Goal: Information Seeking & Learning: Learn about a topic

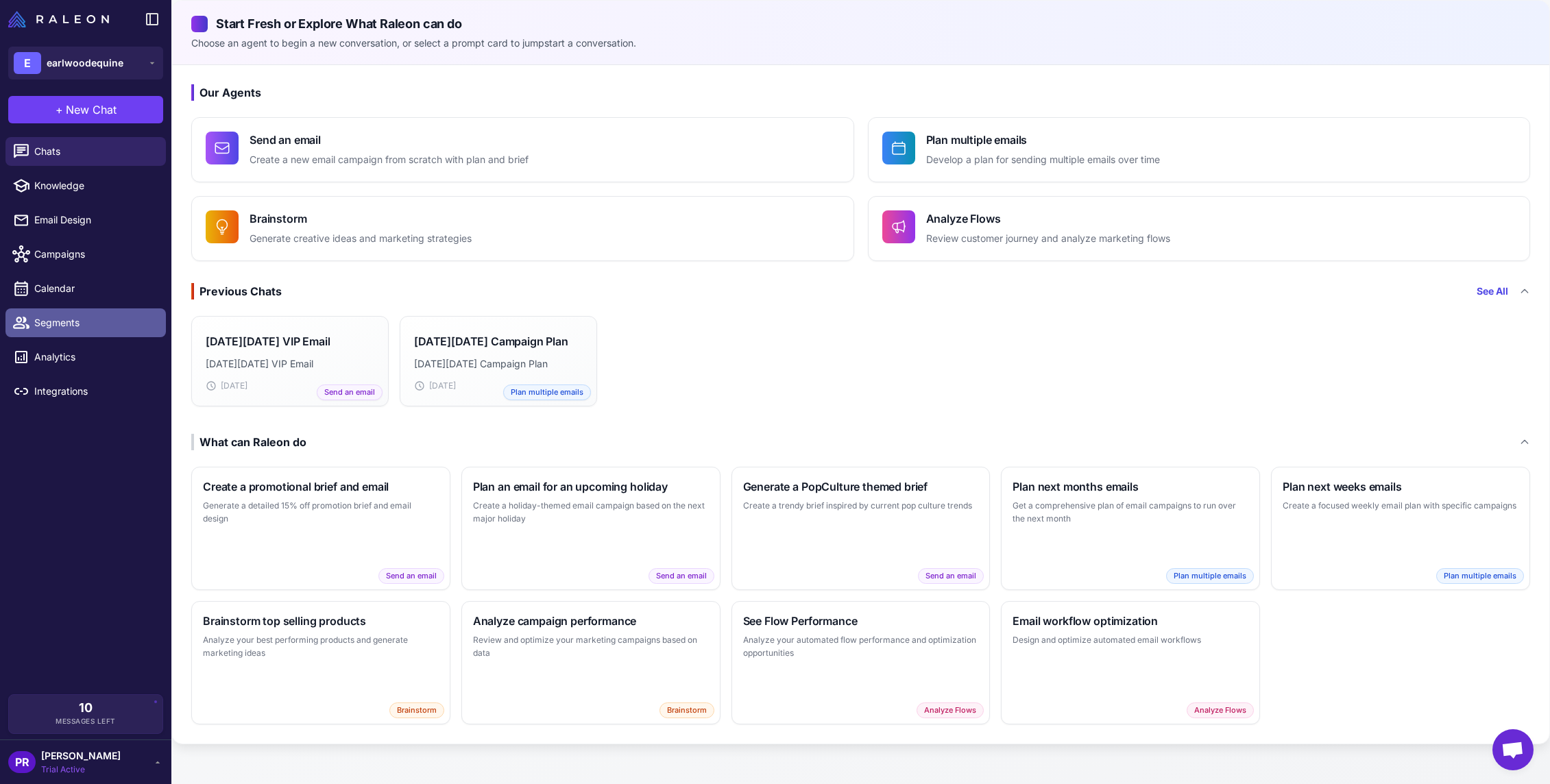
click at [79, 326] on span "Segments" at bounding box center [95, 323] width 121 height 15
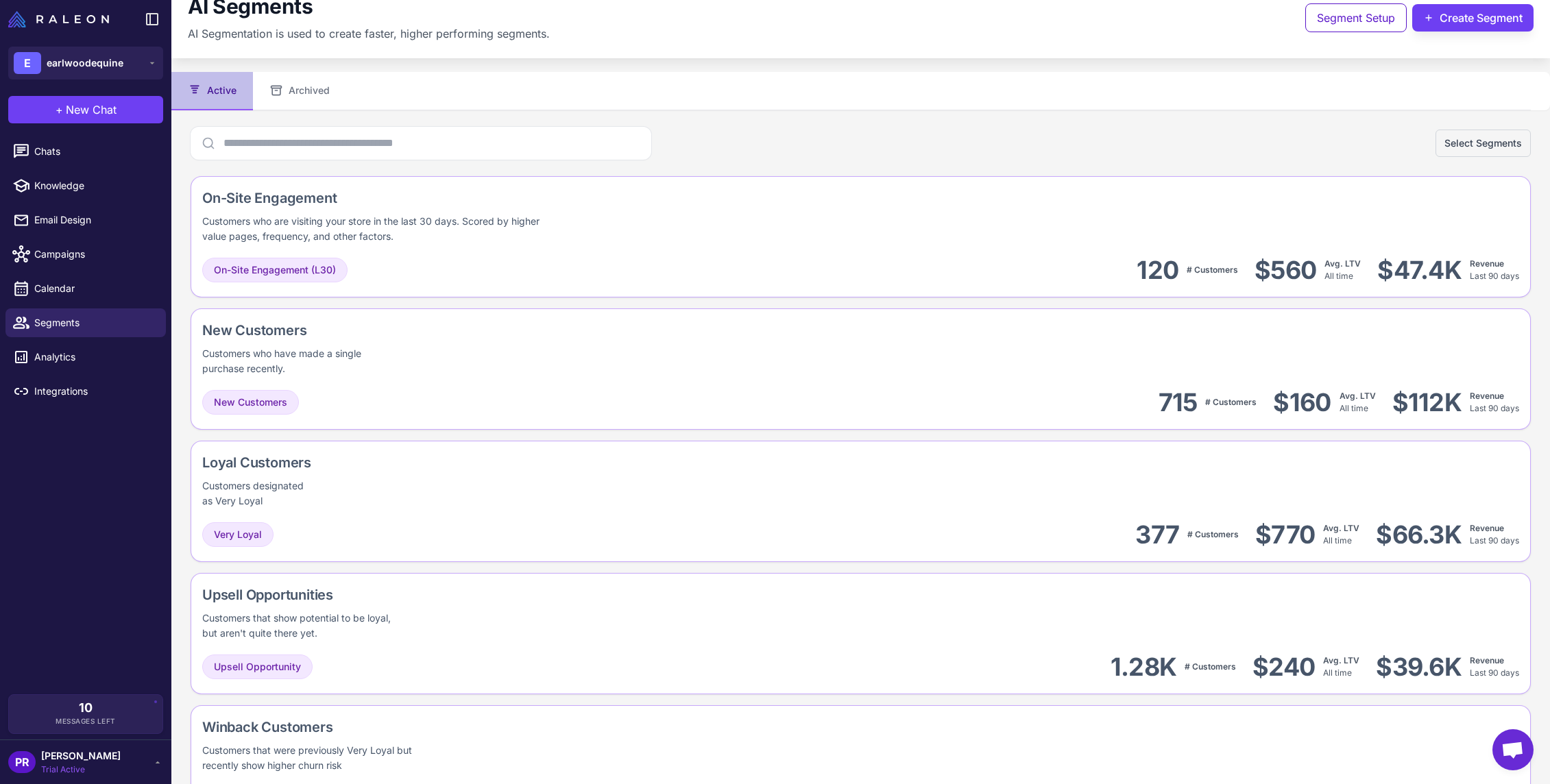
scroll to position [26, 0]
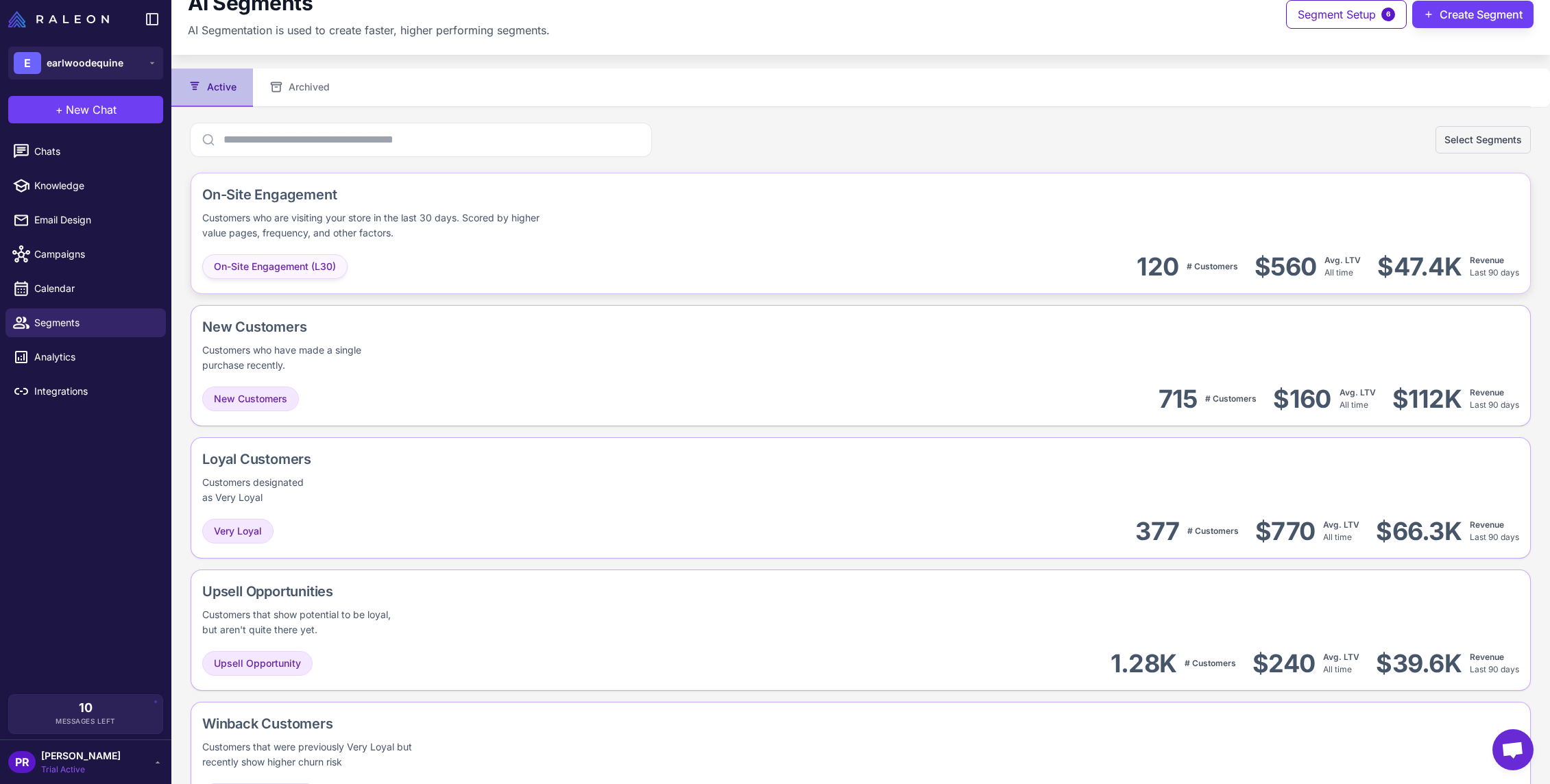
click at [297, 262] on span "On-Site Engagement (L30)" at bounding box center [275, 266] width 122 height 15
click at [1381, 189] on div "On-Site Engagement Customers who are visiting your store in the last 30 days. S…" at bounding box center [860, 212] width 1316 height 56
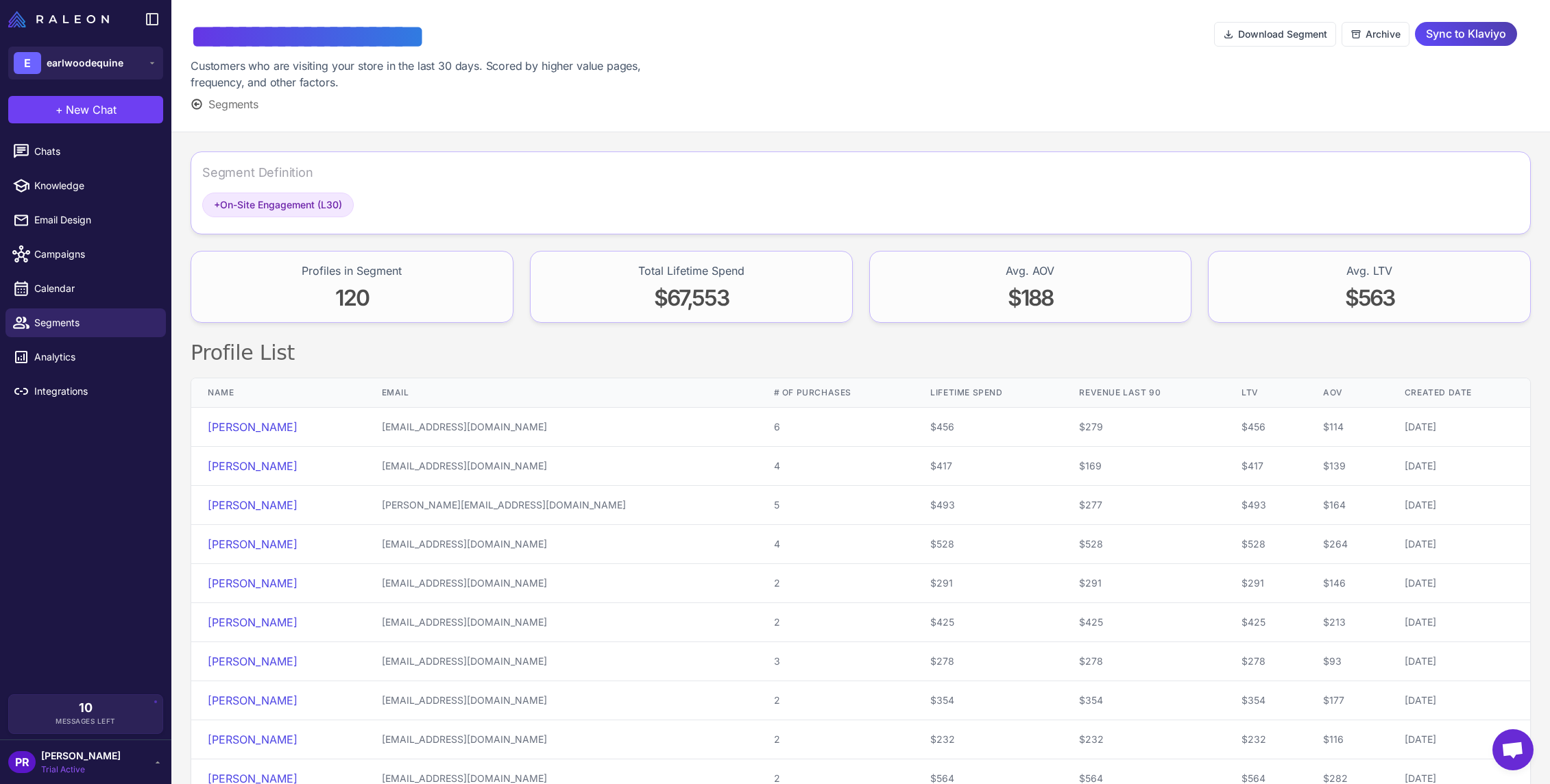
scroll to position [5, 0]
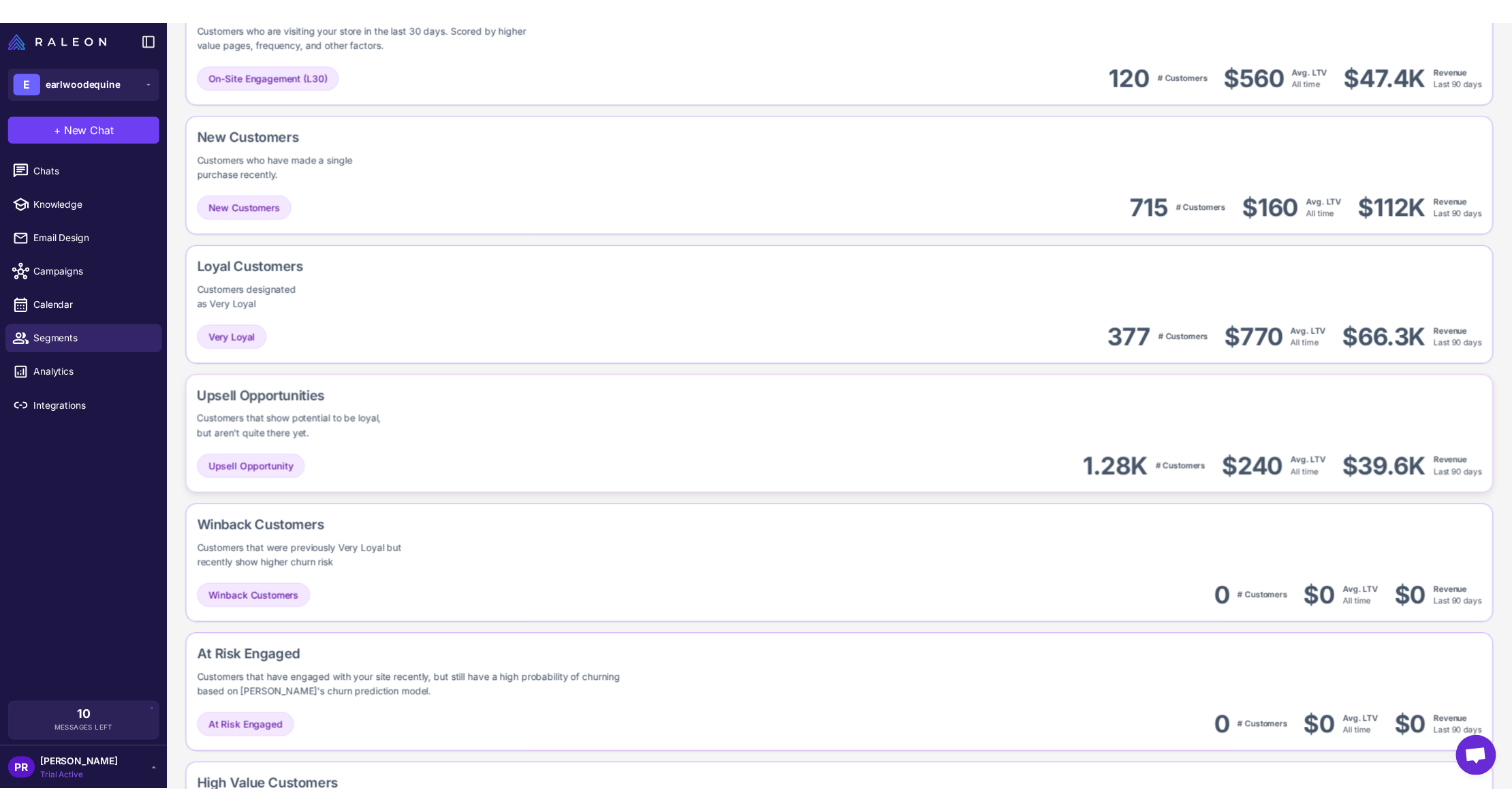
scroll to position [235, 0]
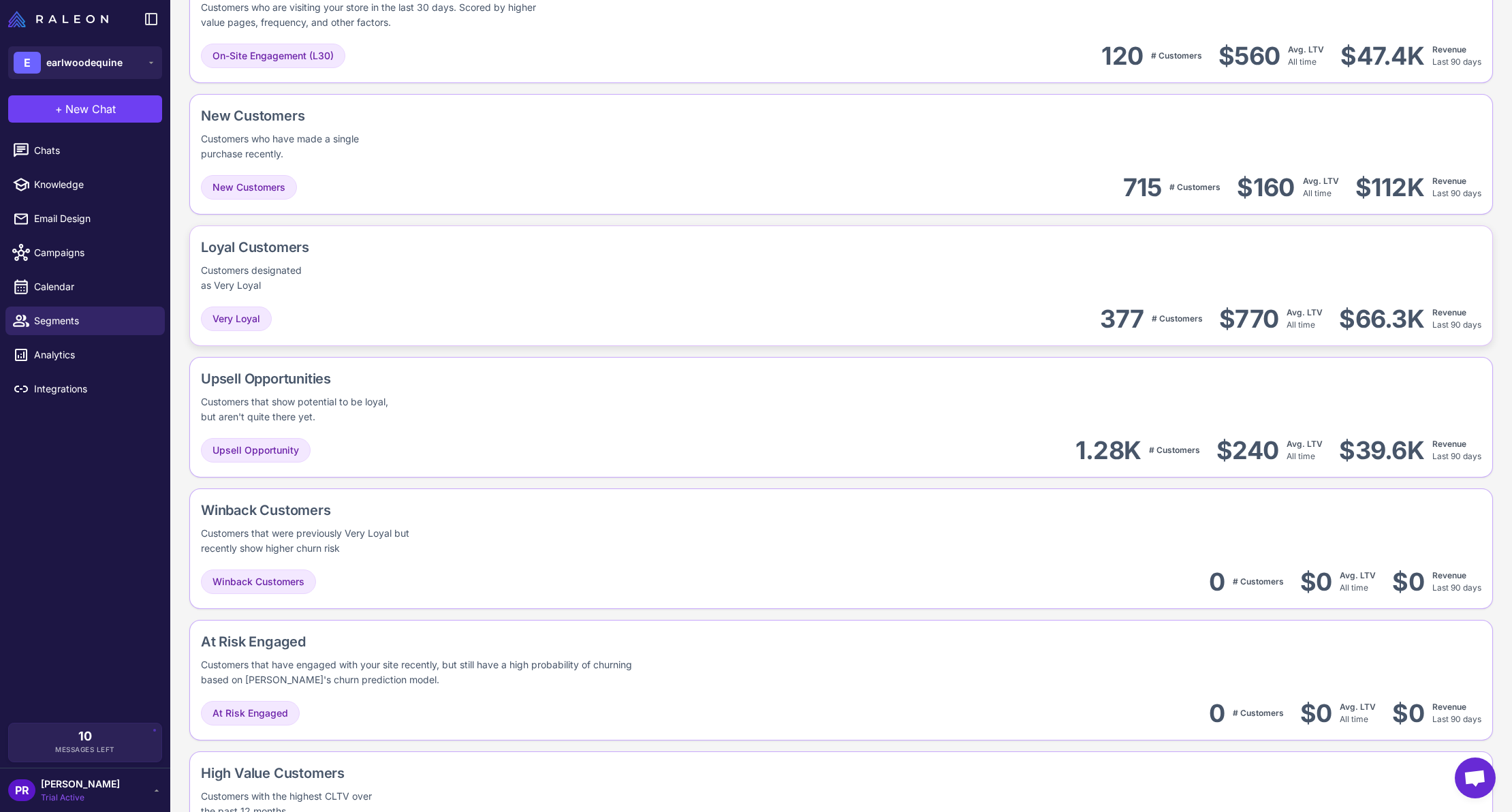
click at [521, 273] on div "Loyal Customers Customers designated as Very Loyal" at bounding box center [840, 265] width 1280 height 55
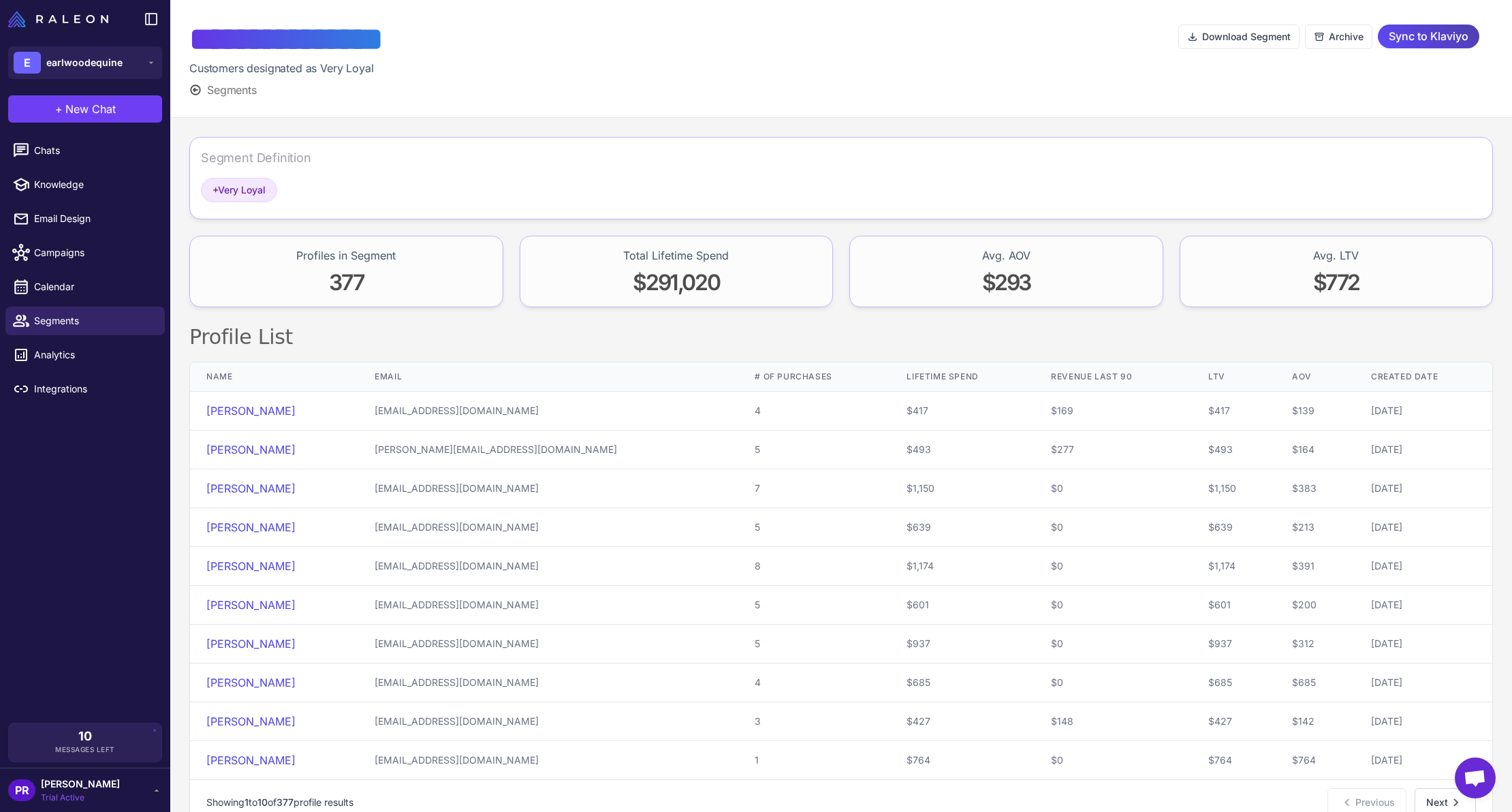
click at [260, 164] on div "Segment Definition" at bounding box center [256, 158] width 110 height 18
click at [233, 195] on span "+ Very Loyal" at bounding box center [239, 190] width 53 height 15
click at [256, 179] on div "+ Very Loyal" at bounding box center [239, 189] width 76 height 24
click at [252, 157] on div "Segment Definition" at bounding box center [256, 158] width 110 height 18
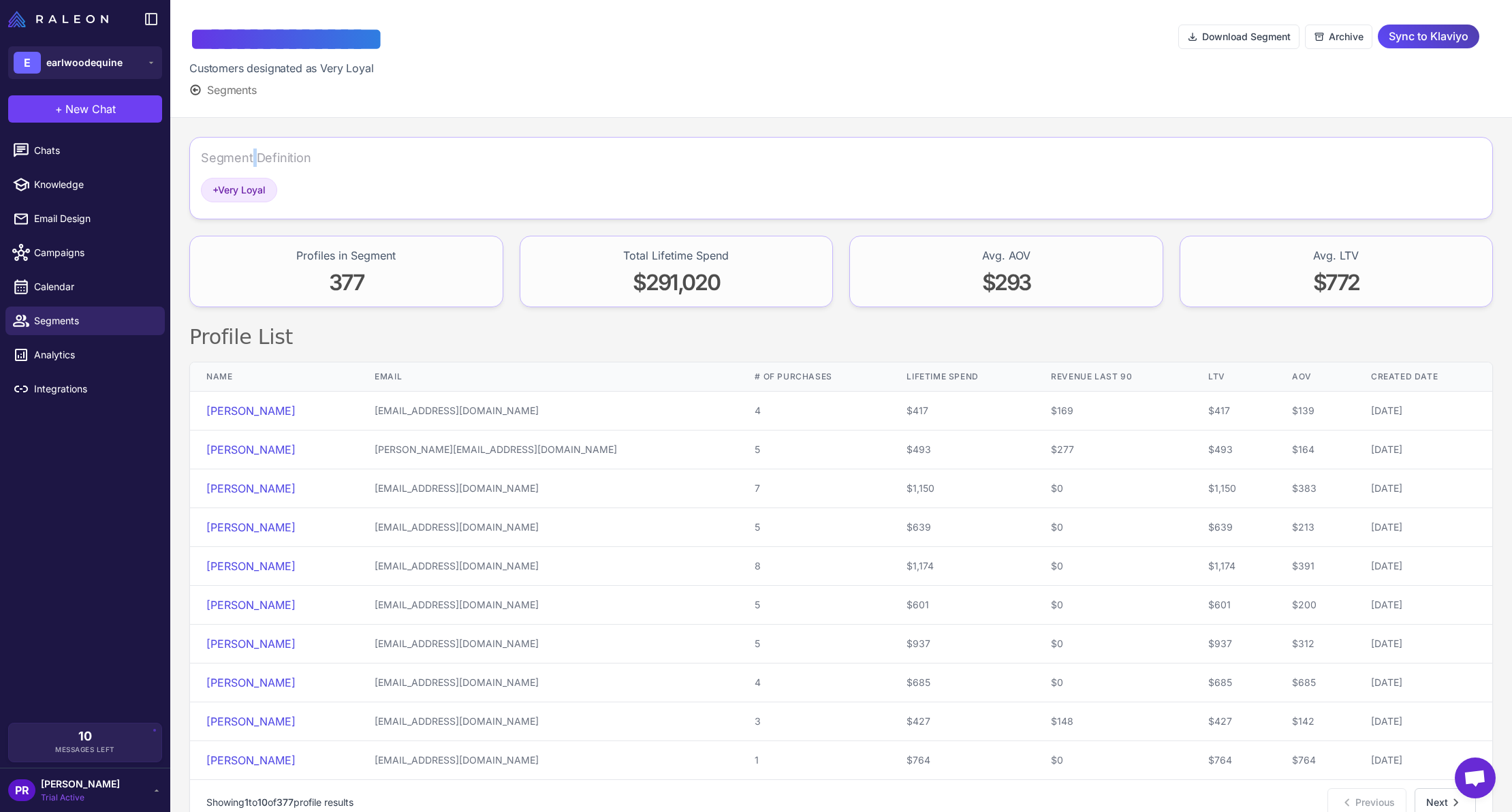
click at [252, 157] on div "Segment Definition" at bounding box center [256, 158] width 110 height 18
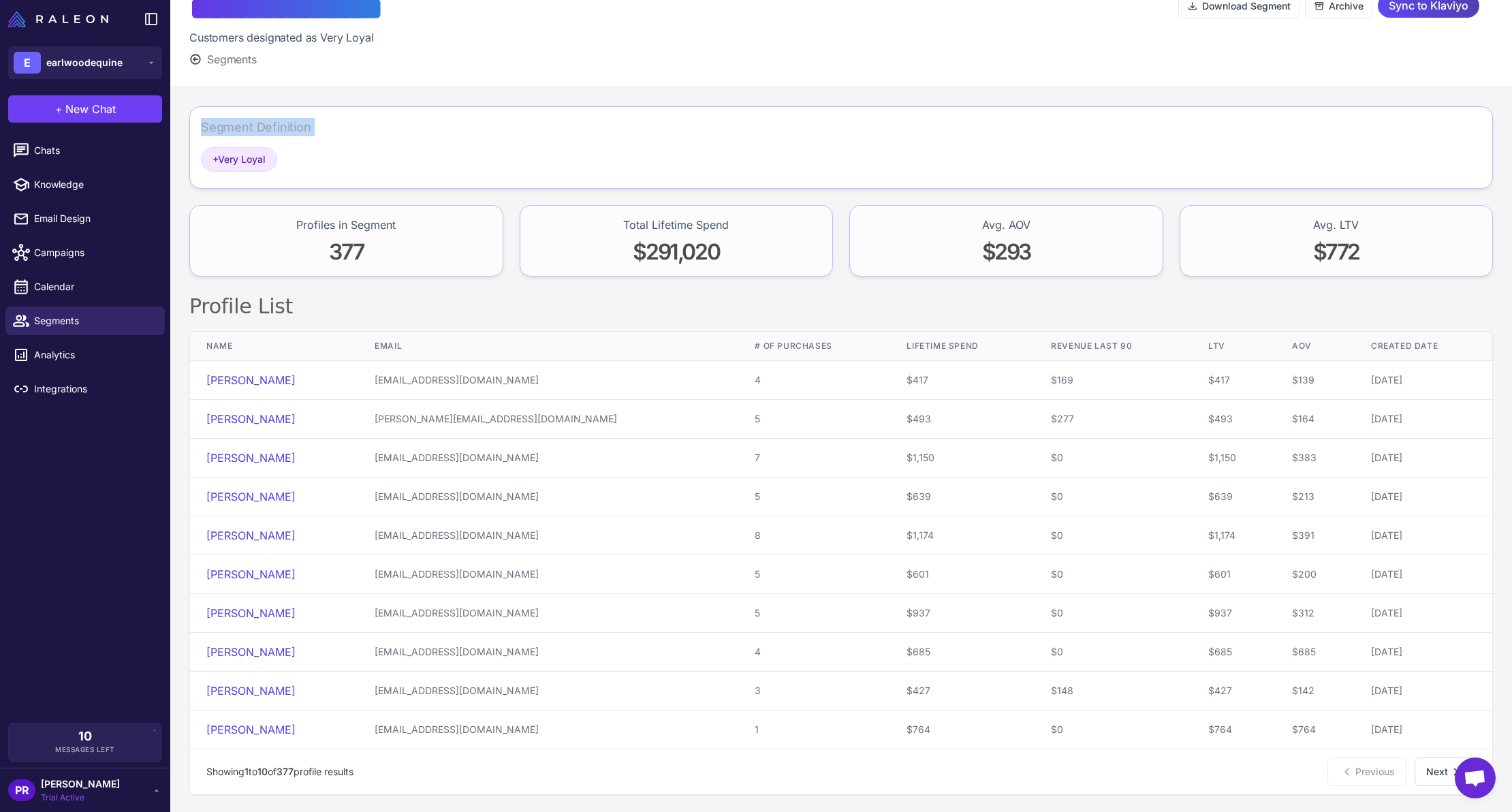
scroll to position [32, 0]
click at [308, 137] on div "Segment Definition" at bounding box center [840, 131] width 1280 height 29
click at [289, 131] on div "Segment Definition" at bounding box center [256, 126] width 110 height 18
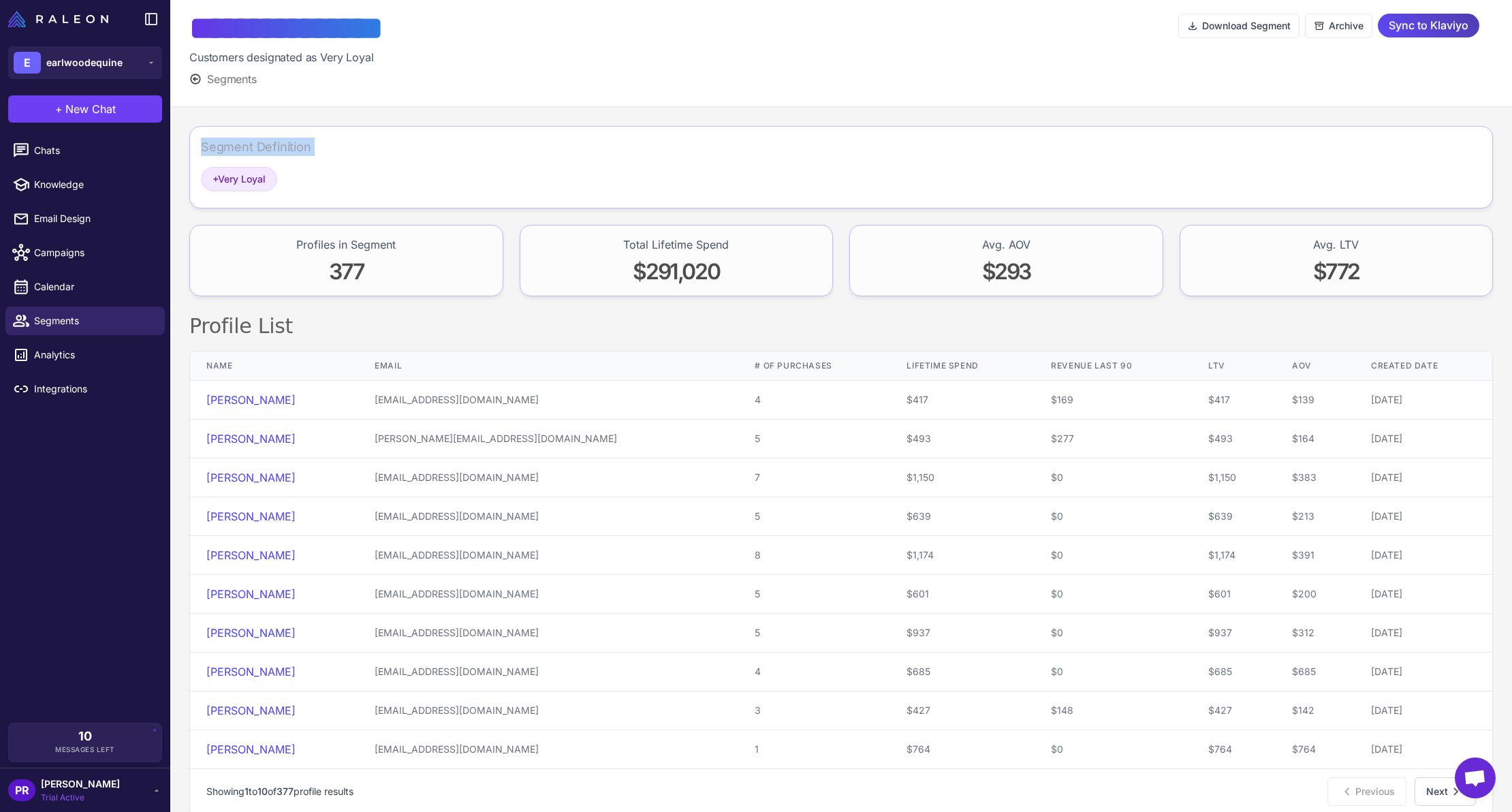
scroll to position [0, 0]
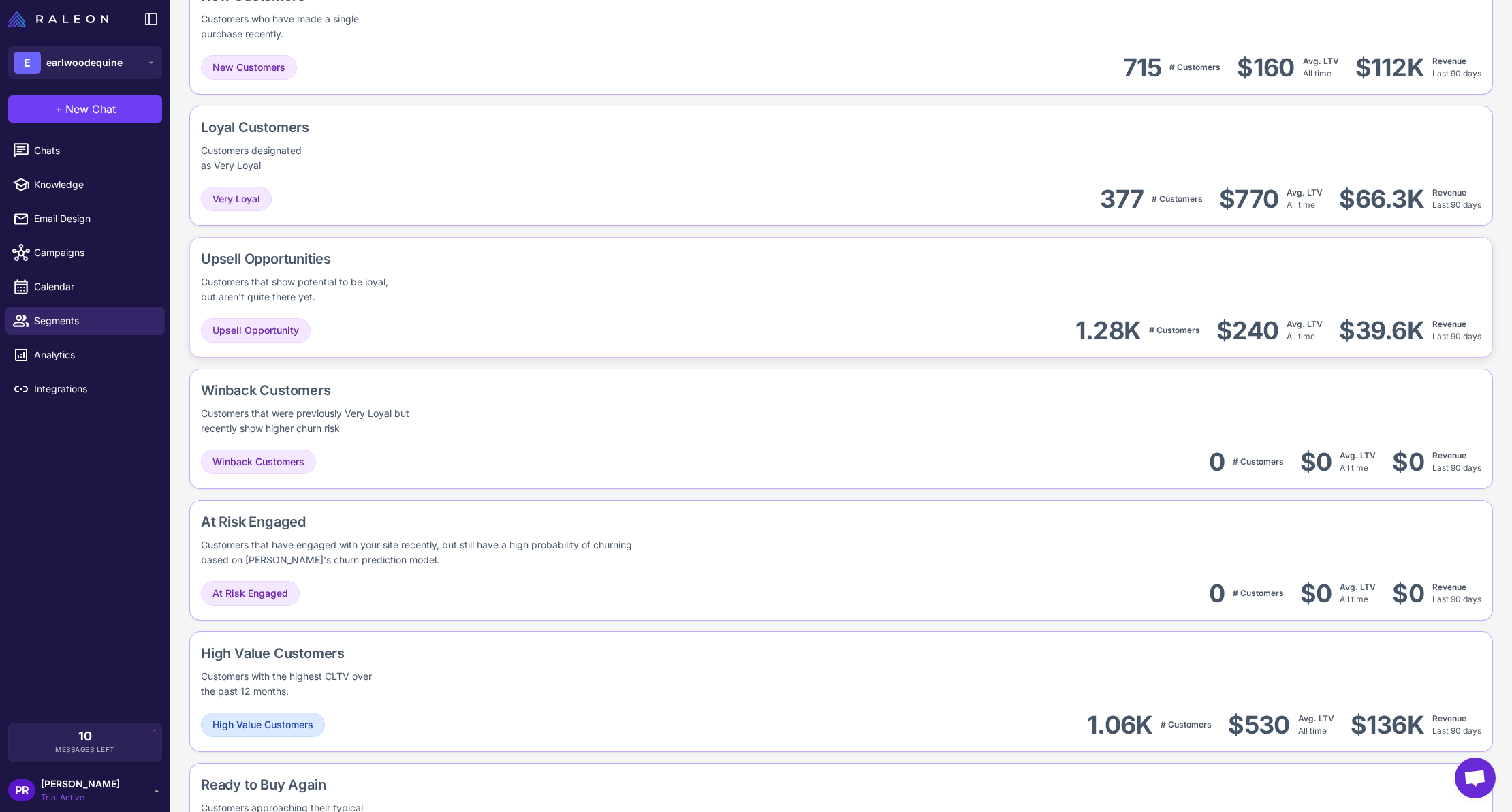
scroll to position [355, 0]
click at [538, 313] on div "Upsell Opportunities Customers that show potential to be loyal, but aren't quit…" at bounding box center [840, 297] width 1304 height 120
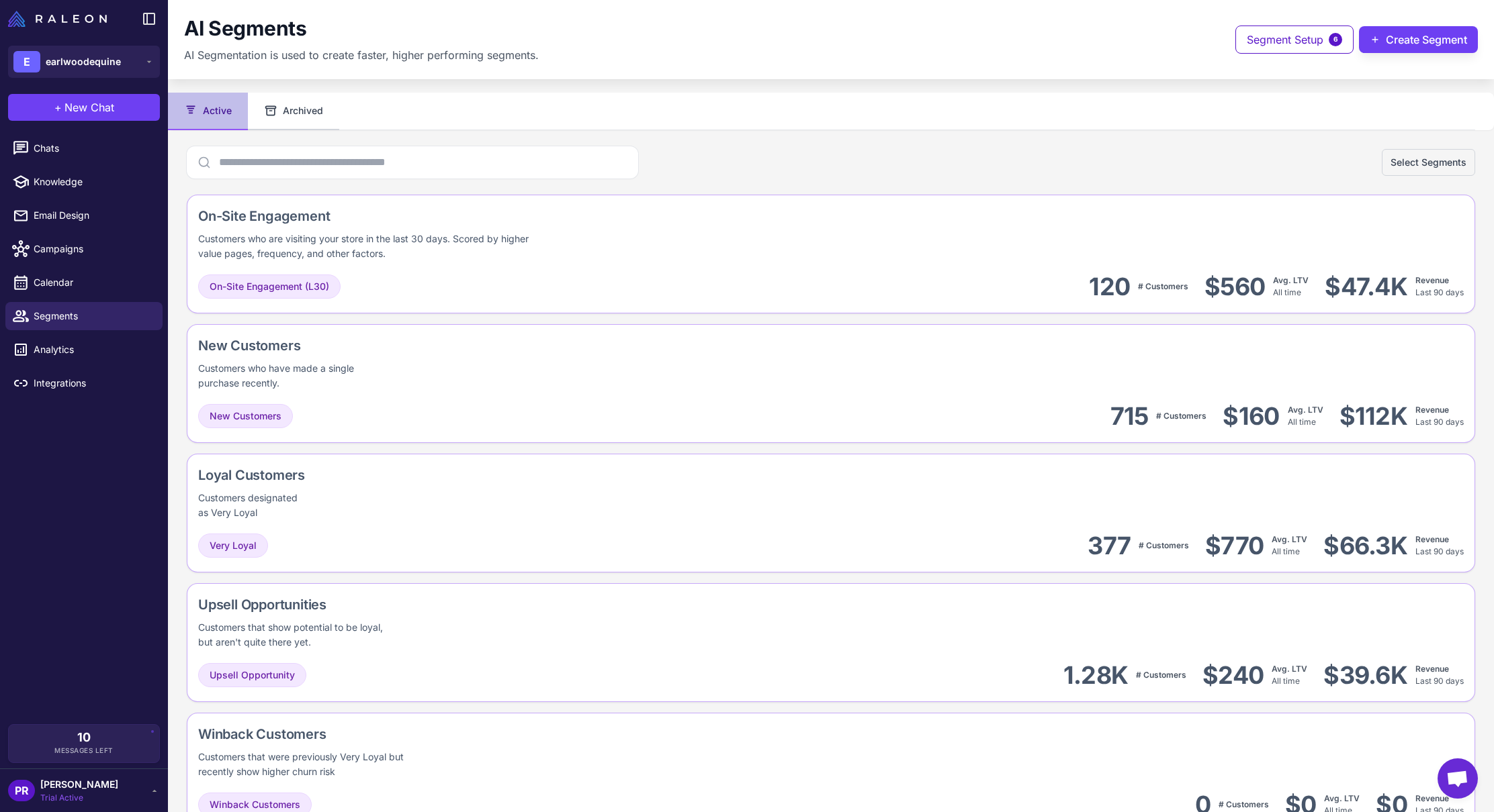
click at [304, 109] on button "Archived" at bounding box center [293, 111] width 91 height 37
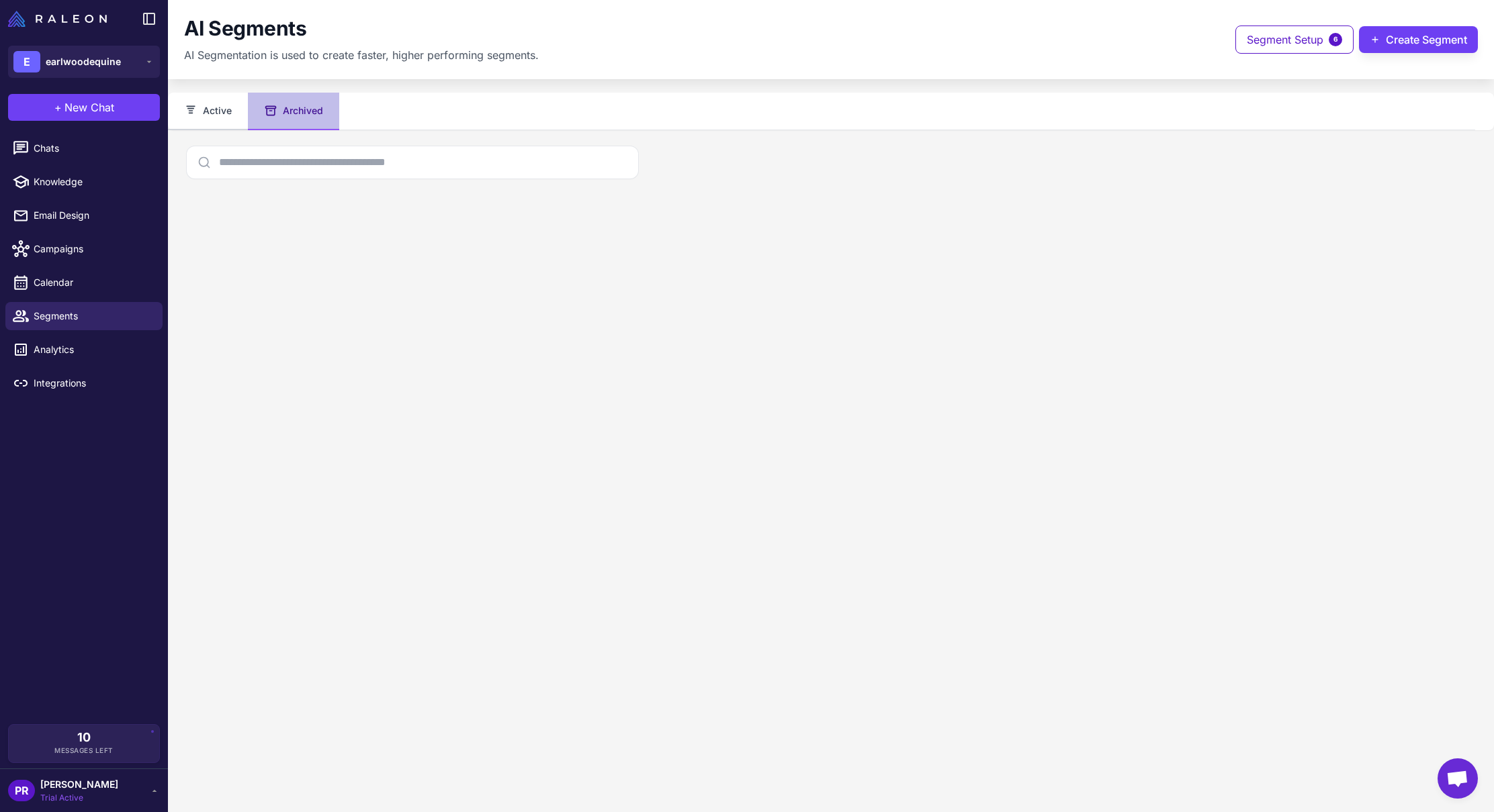
click at [215, 111] on button "Active" at bounding box center [208, 111] width 80 height 37
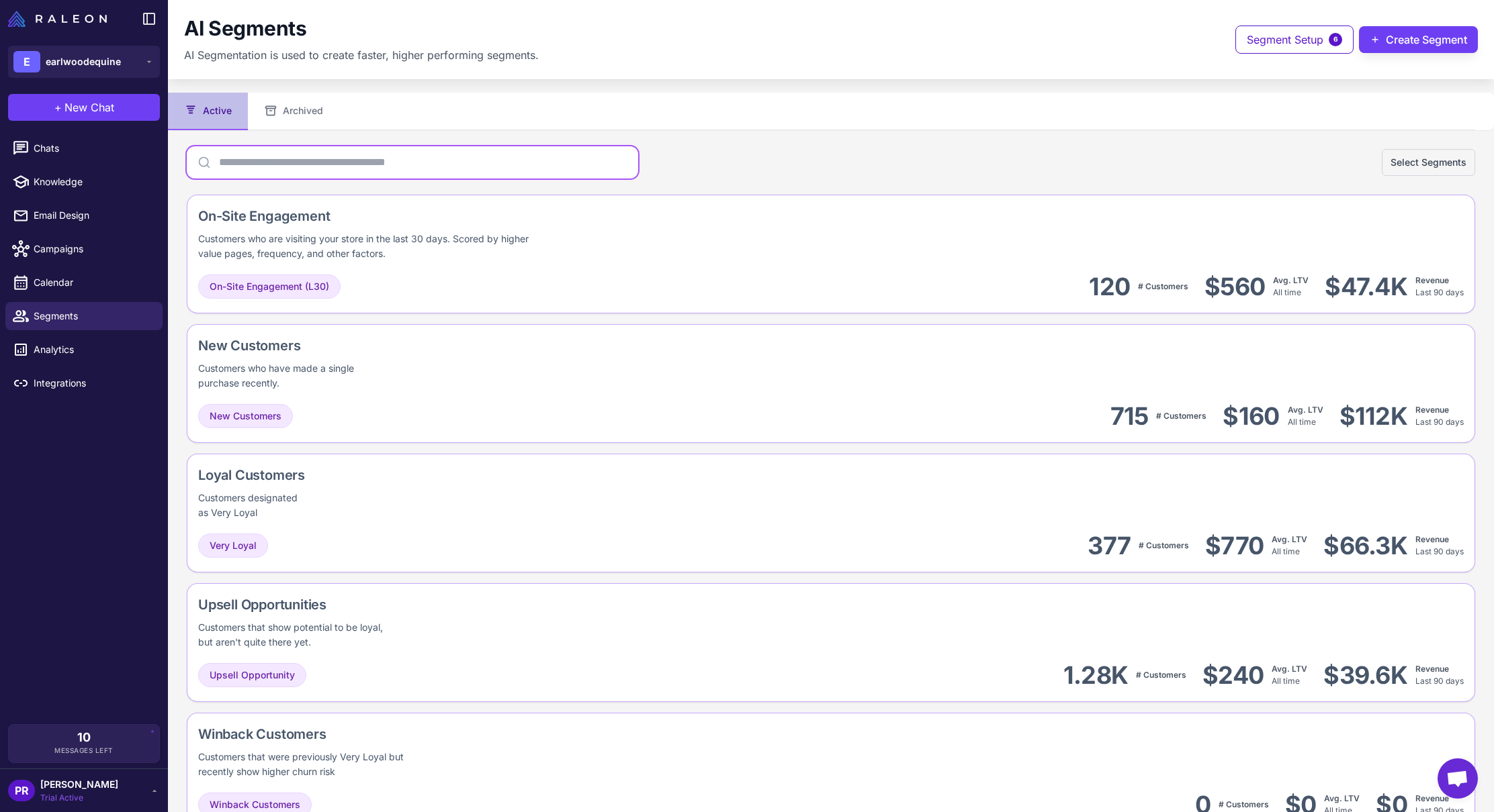
click at [342, 161] on input "text" at bounding box center [412, 162] width 451 height 32
click at [1283, 53] on div "AI Segments AI Segmentation is used to create faster, higher performing segment…" at bounding box center [831, 39] width 1293 height 47
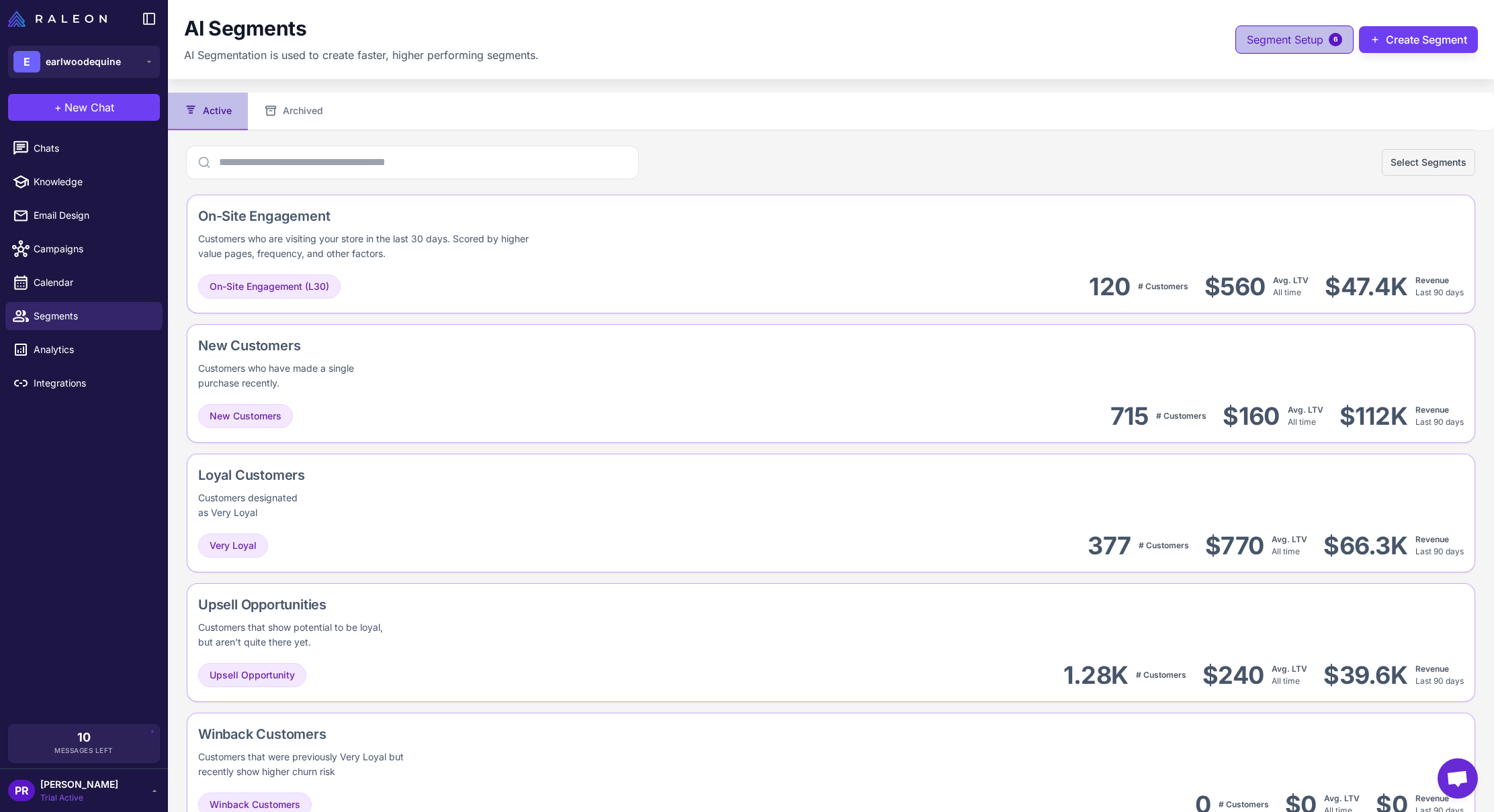
click at [1283, 51] on button "Segment Setup 6" at bounding box center [1294, 40] width 119 height 28
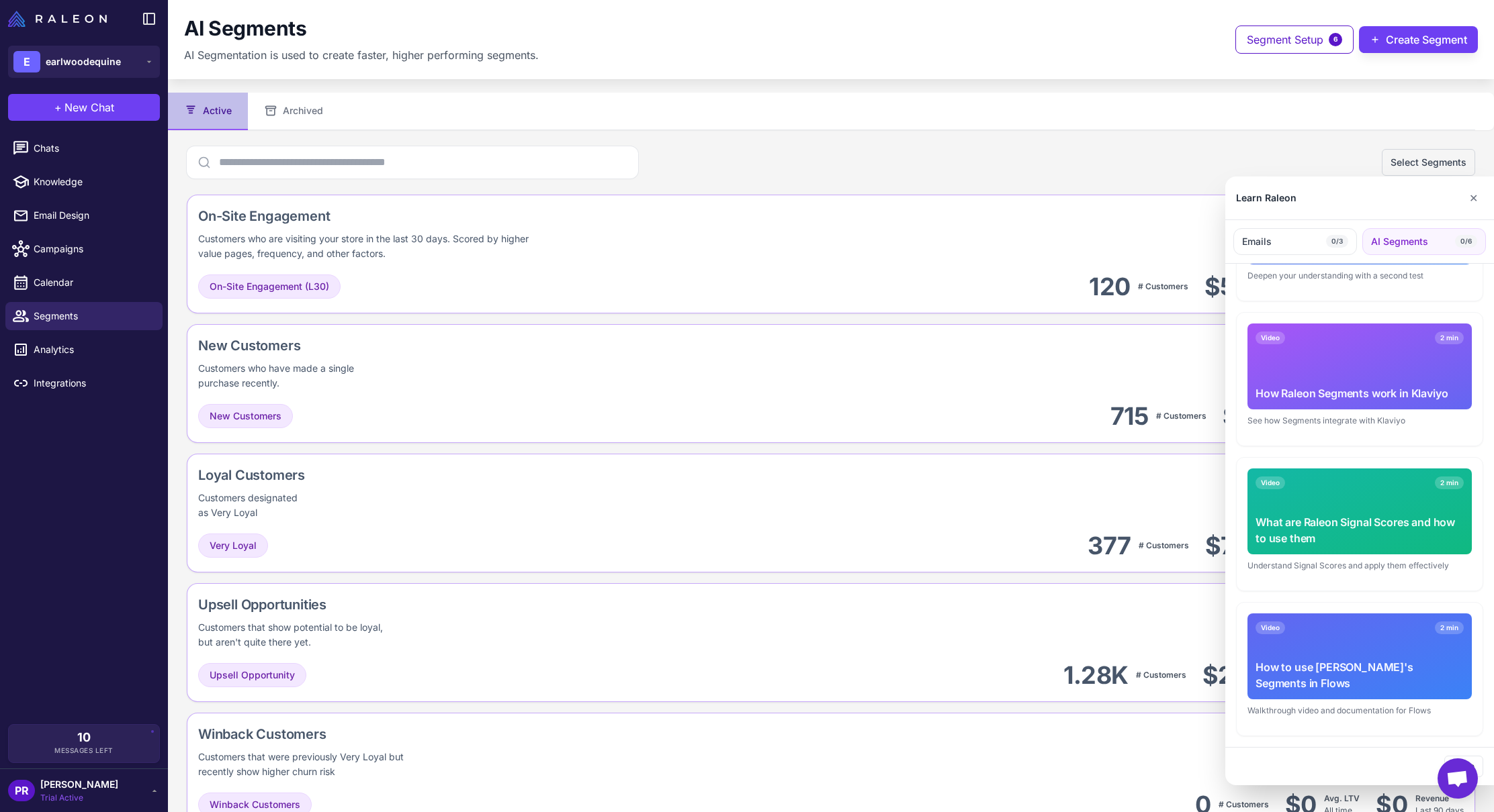
scroll to position [460, 0]
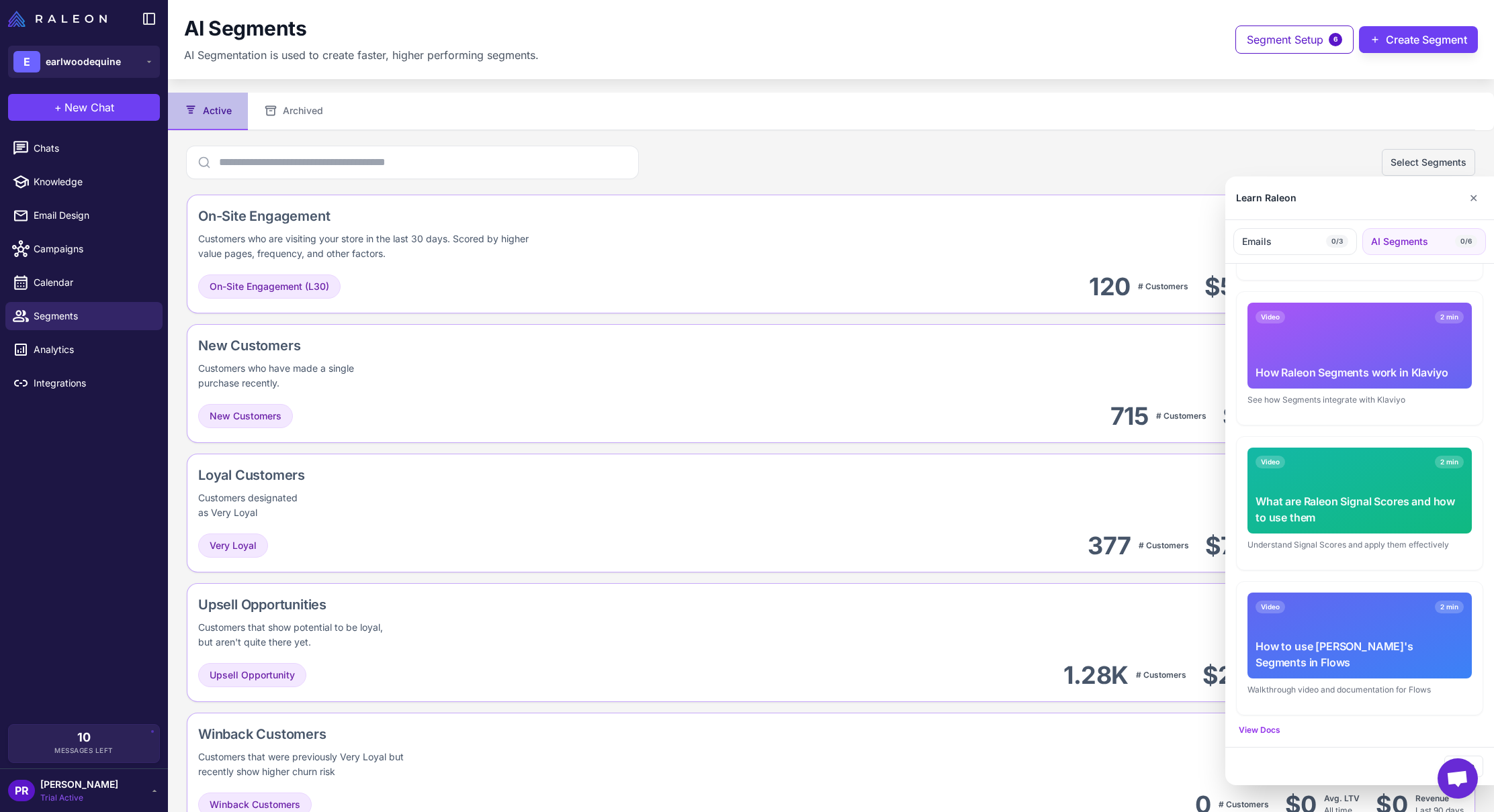
click at [1348, 362] on div "Video 2 min How Raleon Segments work in Klaviyo" at bounding box center [1359, 346] width 225 height 86
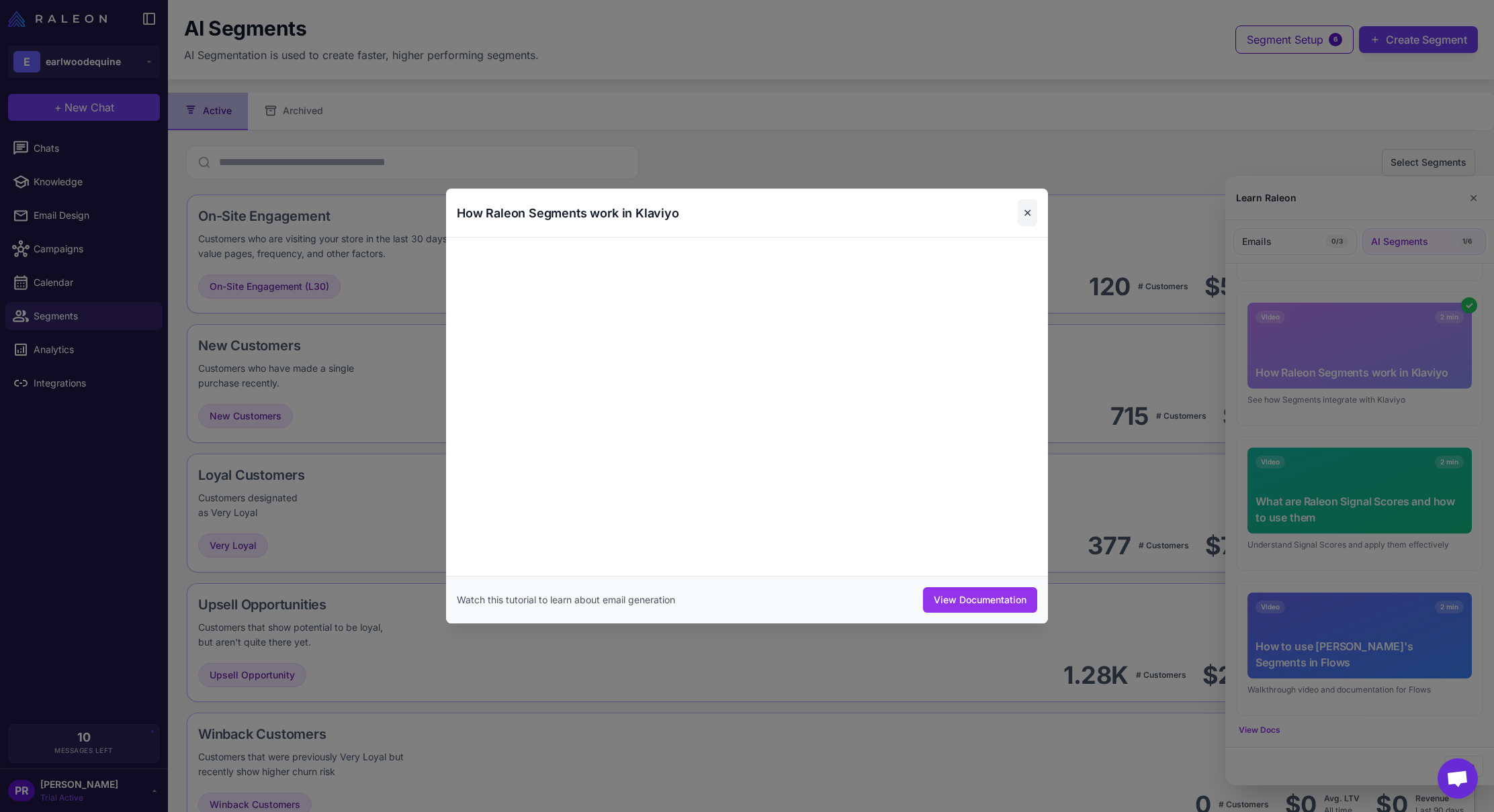
click at [1028, 214] on button "✕" at bounding box center [1026, 213] width 19 height 27
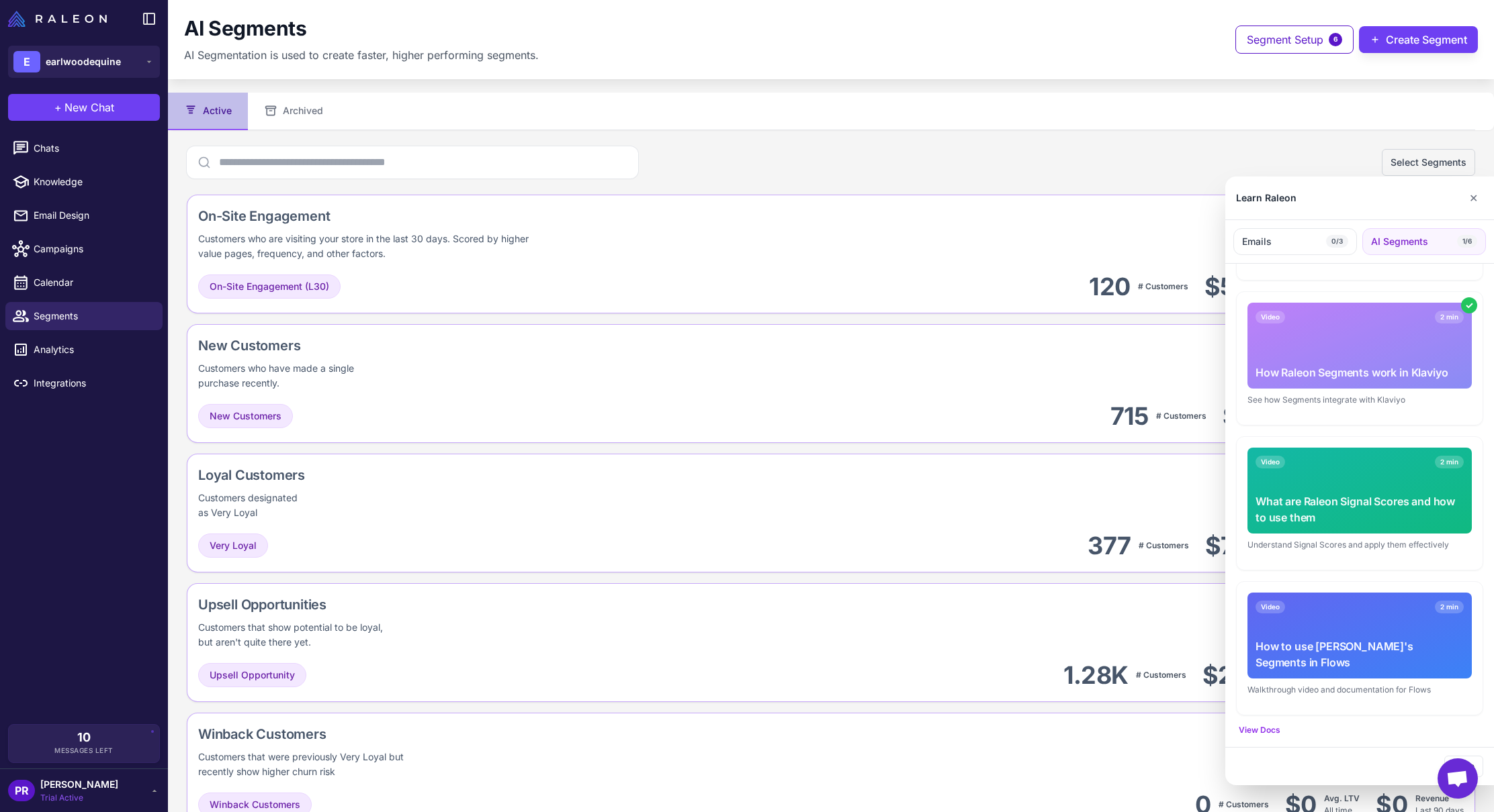
click at [1372, 48] on div at bounding box center [747, 406] width 1494 height 812
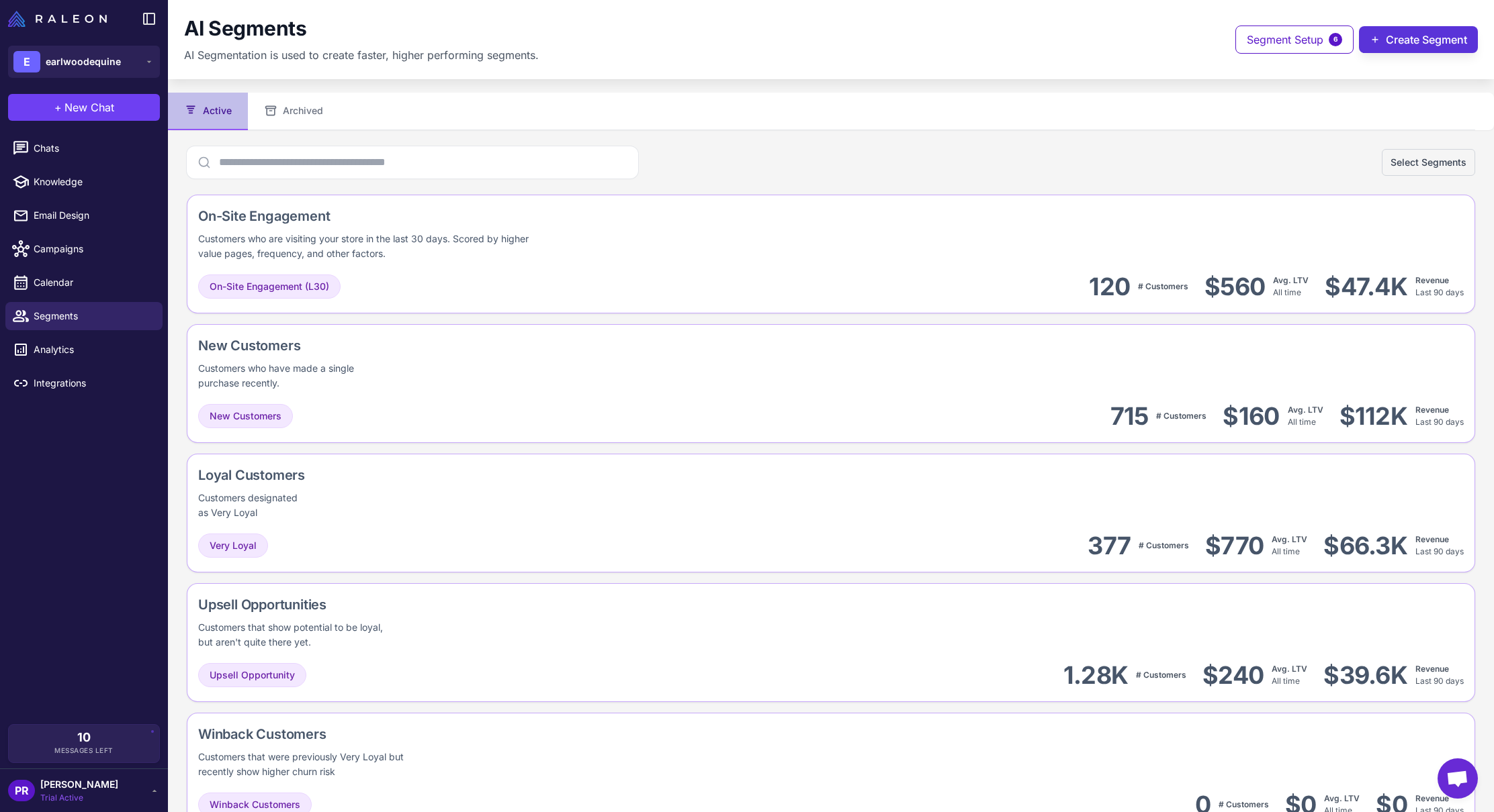
click at [1384, 34] on button "Create Segment" at bounding box center [1418, 40] width 119 height 27
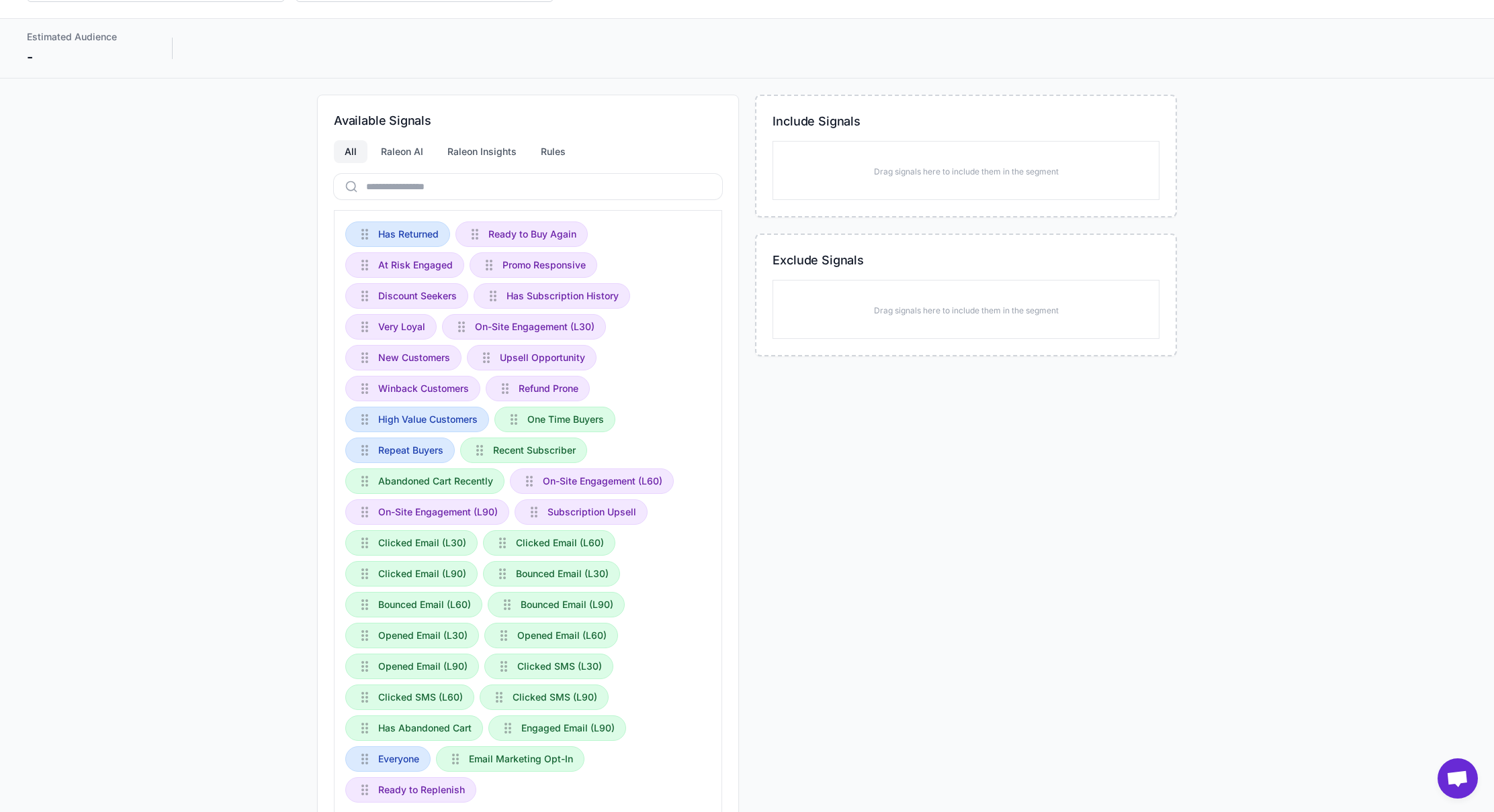
scroll to position [0, 0]
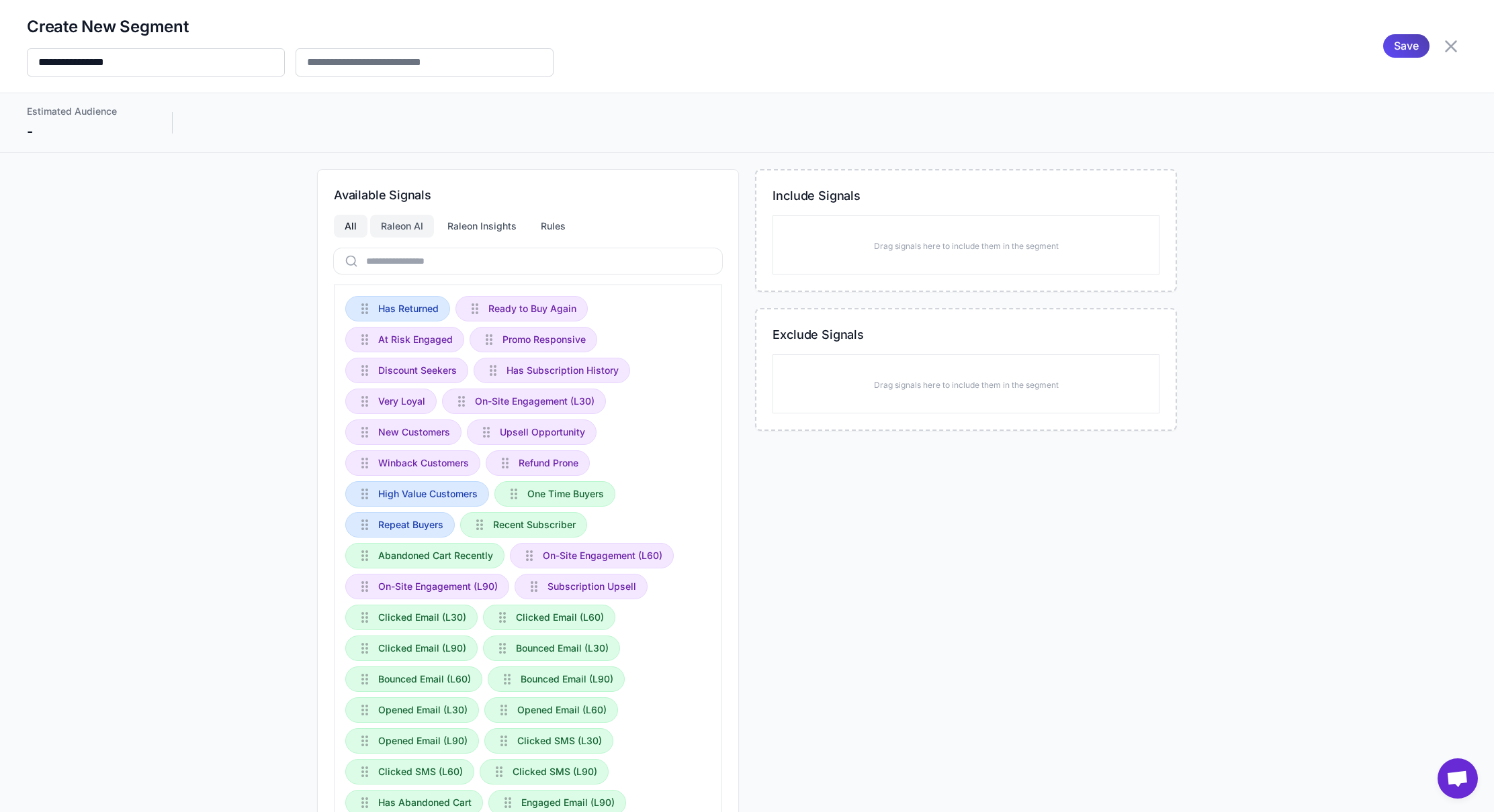
click at [415, 227] on div "Raleon AI" at bounding box center [401, 226] width 64 height 23
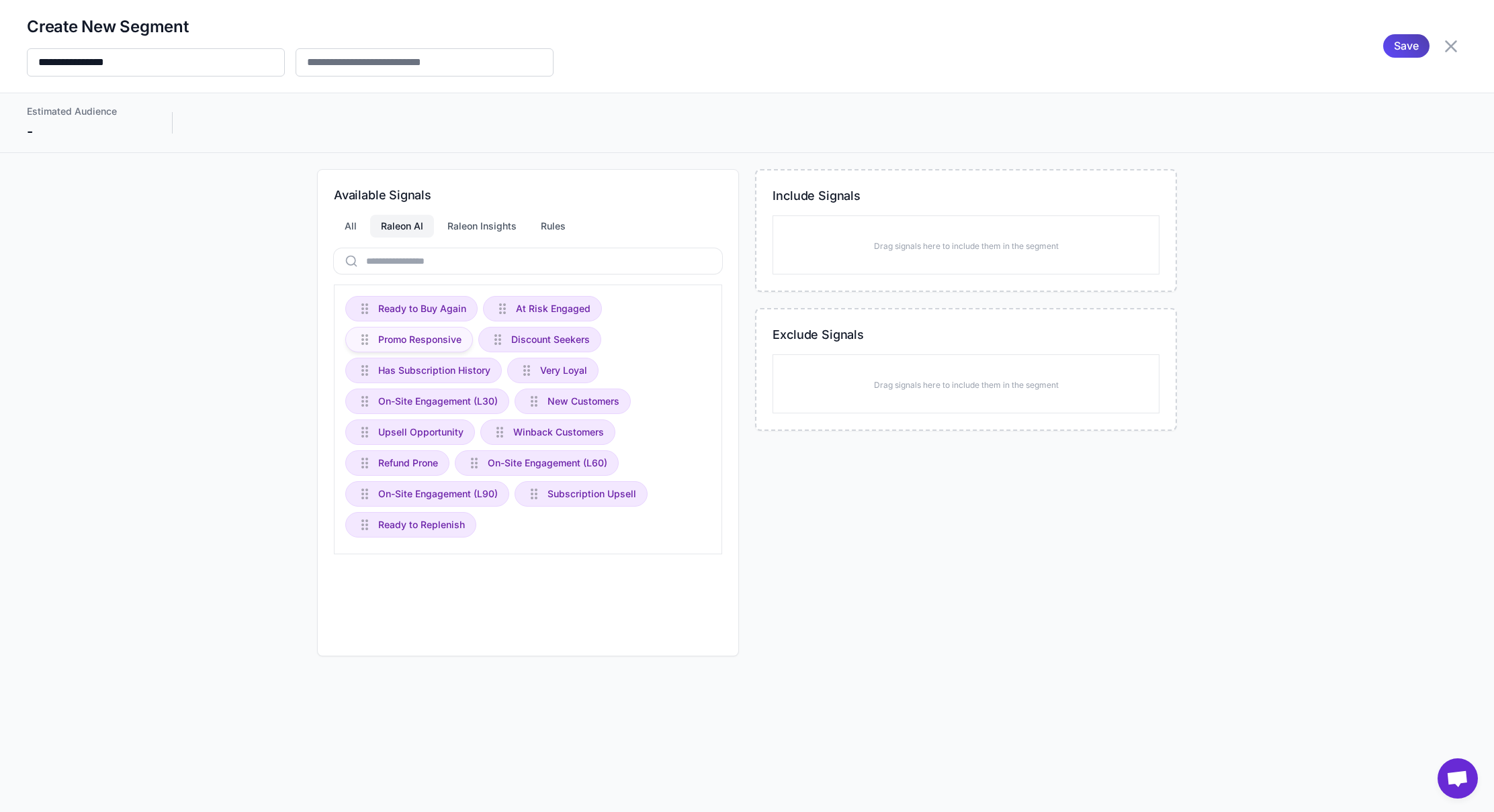
click at [439, 345] on span "Promo Responsive" at bounding box center [420, 340] width 83 height 15
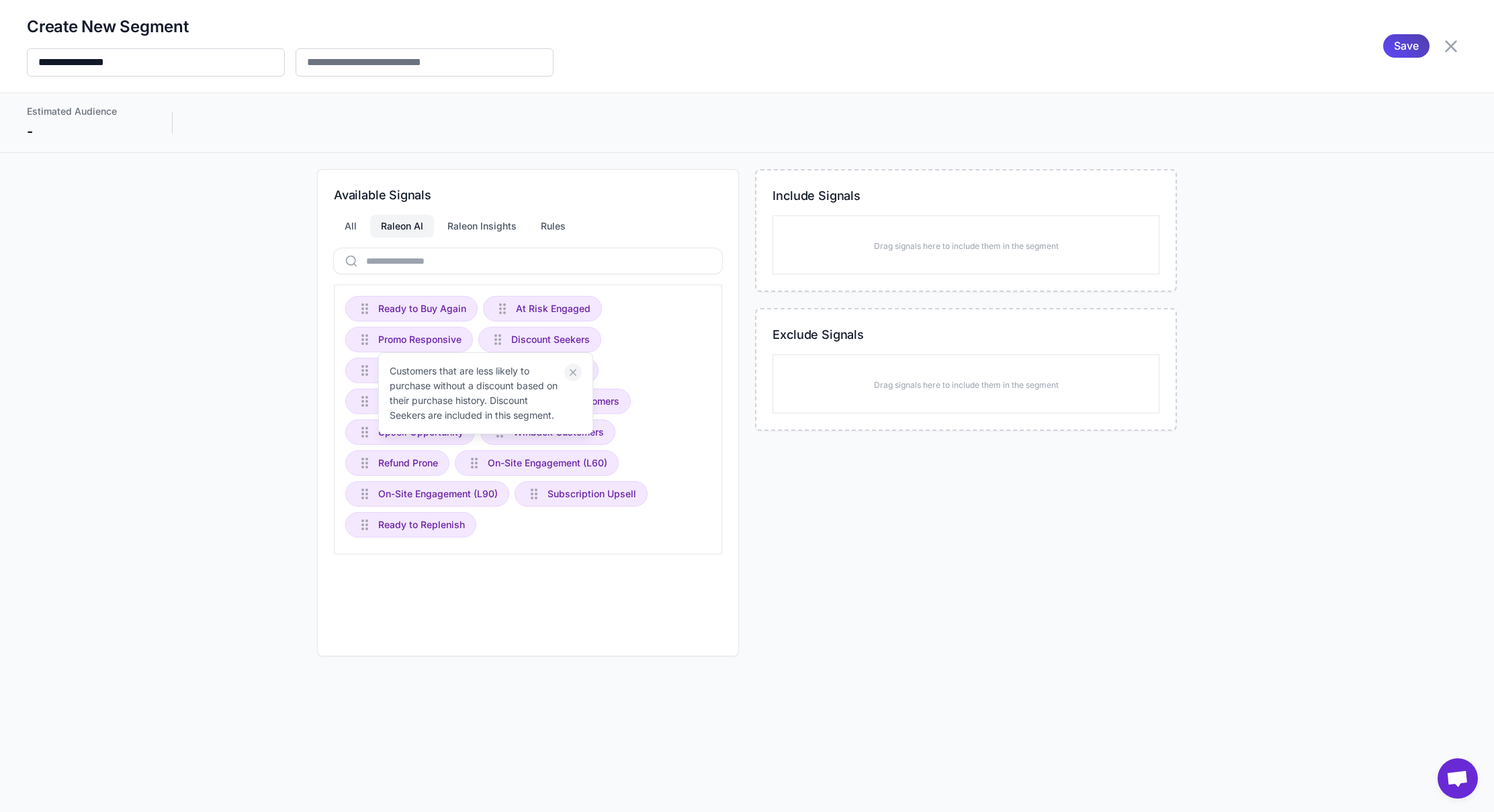
click at [576, 370] on icon at bounding box center [573, 372] width 12 height 12
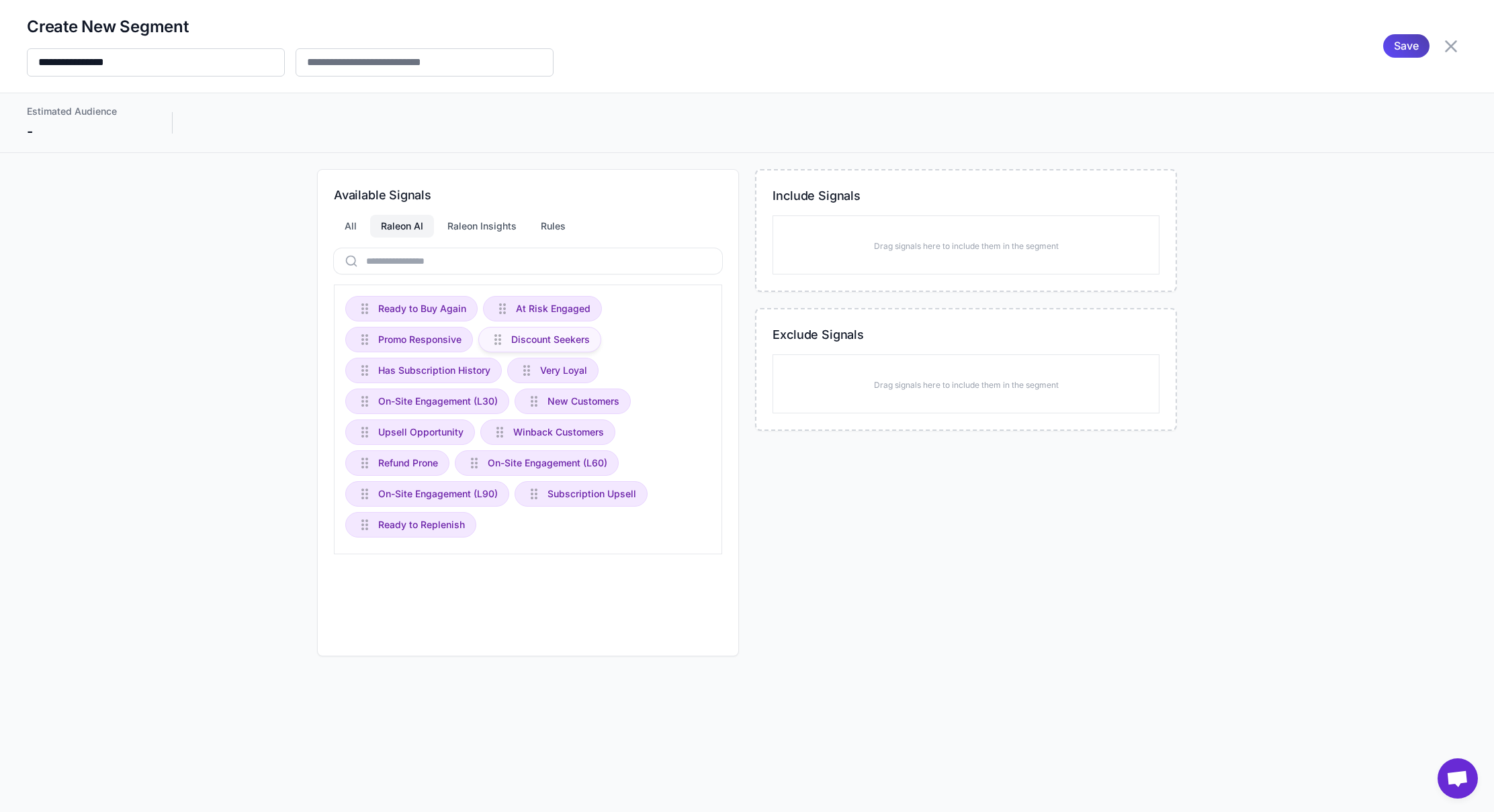
click at [566, 350] on div "Discount Seekers" at bounding box center [540, 340] width 123 height 26
click at [698, 351] on div "Ready to Buy Again At Risk Engaged Promo Responsive Discount Seekers Has Subscr…" at bounding box center [528, 420] width 388 height 270
click at [543, 460] on span "On-Site Engagement (L60)" at bounding box center [547, 463] width 119 height 15
click at [685, 356] on div "Ready to Buy Again At Risk Engaged Promo Responsive Discount Seekers Has Subscr…" at bounding box center [528, 420] width 388 height 270
click at [490, 232] on div "Raleon Insights" at bounding box center [482, 226] width 90 height 23
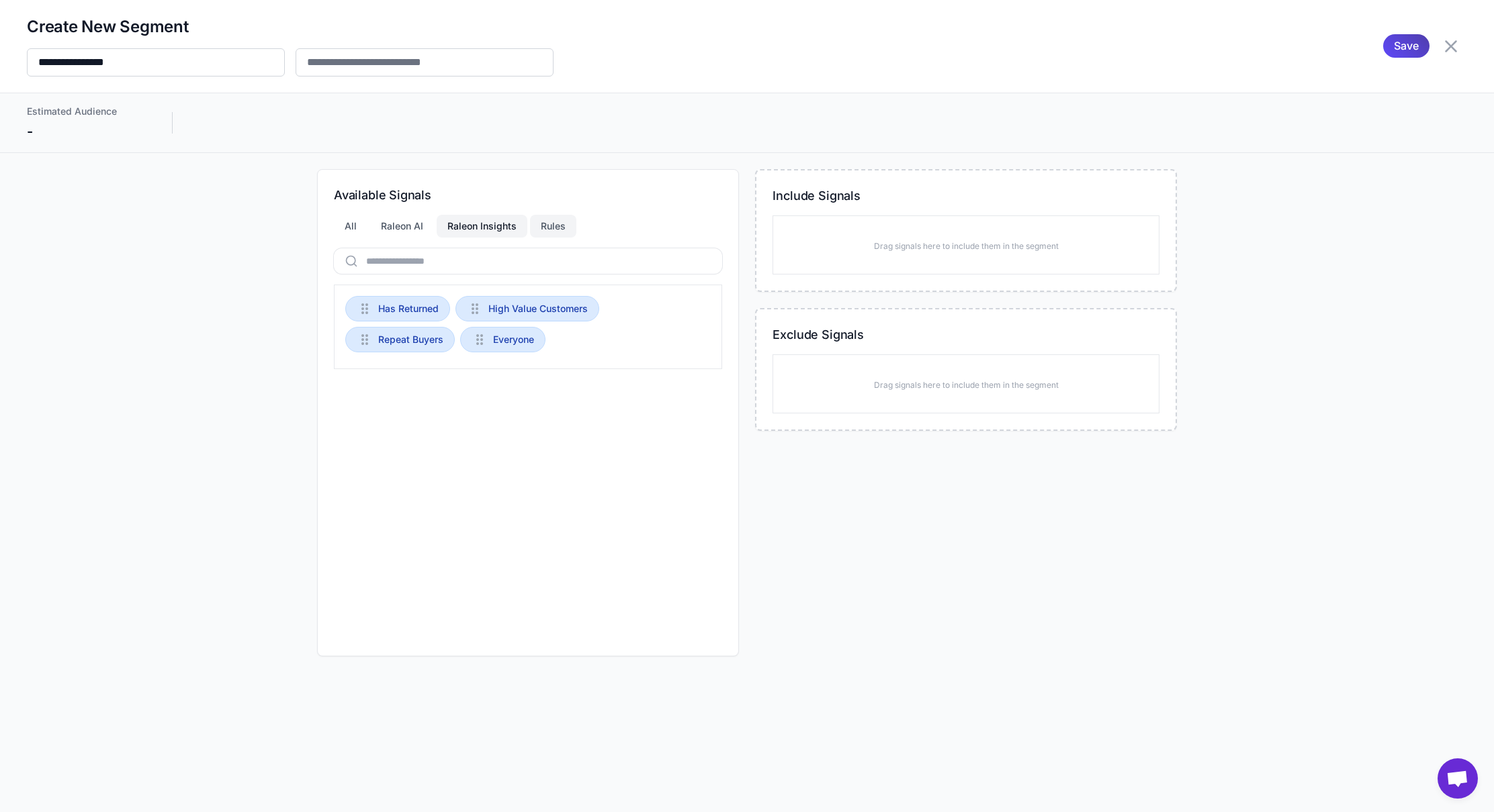
click at [539, 221] on div "Rules" at bounding box center [553, 226] width 46 height 23
